Goal: Check status: Check status

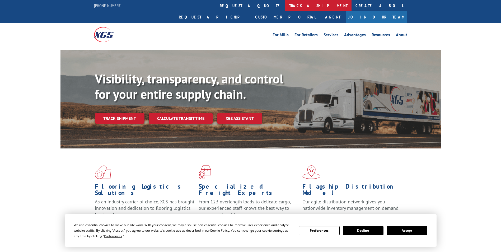
click at [285, 3] on link "track a shipment" at bounding box center [318, 5] width 66 height 11
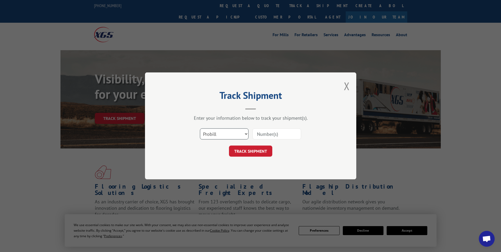
click at [214, 134] on select "Select category... Probill BOL PO" at bounding box center [224, 134] width 49 height 11
click at [200, 129] on select "Select category... Probill BOL PO" at bounding box center [224, 134] width 49 height 11
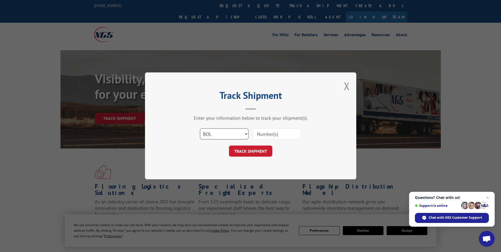
click at [220, 134] on select "Select category... Probill BOL PO" at bounding box center [224, 134] width 49 height 11
select select "po"
click at [200, 129] on select "Select category... Probill BOL PO" at bounding box center [224, 134] width 49 height 11
click at [269, 134] on input at bounding box center [276, 134] width 49 height 11
paste input "56545012"
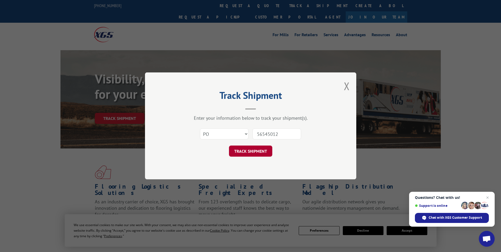
type input "56545012"
click at [249, 151] on button "TRACK SHIPMENT" at bounding box center [250, 151] width 43 height 11
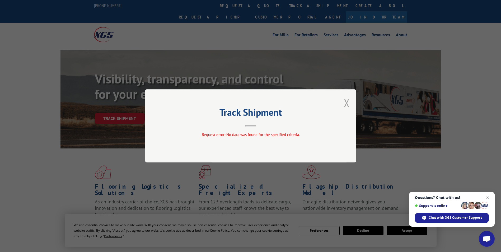
click at [345, 104] on button "Close modal" at bounding box center [347, 103] width 6 height 14
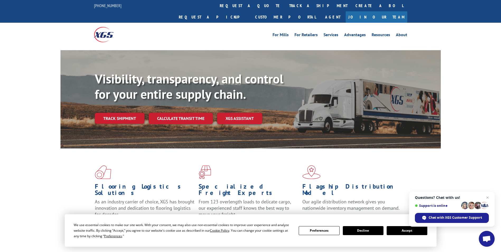
drag, startPoint x: 240, startPoint y: 4, endPoint x: 236, endPoint y: 7, distance: 4.6
click at [285, 4] on link "track a shipment" at bounding box center [318, 5] width 66 height 11
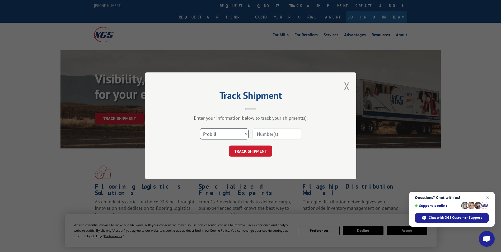
click at [209, 133] on select "Select category... Probill BOL PO" at bounding box center [224, 134] width 49 height 11
select select "bol"
click at [200, 129] on select "Select category... Probill BOL PO" at bounding box center [224, 134] width 49 height 11
click at [262, 135] on input at bounding box center [276, 134] width 49 height 11
paste input "2402146"
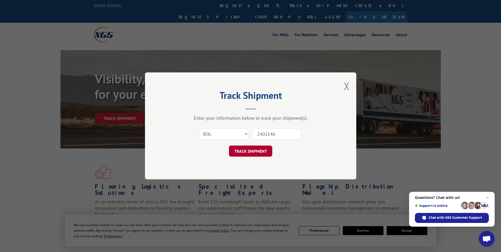
type input "2402146"
click at [256, 148] on button "TRACK SHIPMENT" at bounding box center [250, 151] width 43 height 11
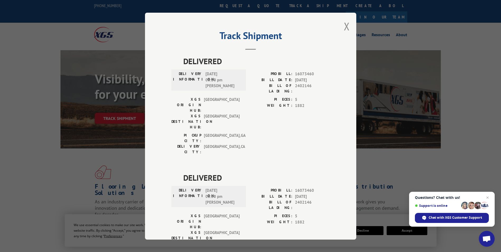
scroll to position [11, 0]
